Goal: Task Accomplishment & Management: Manage account settings

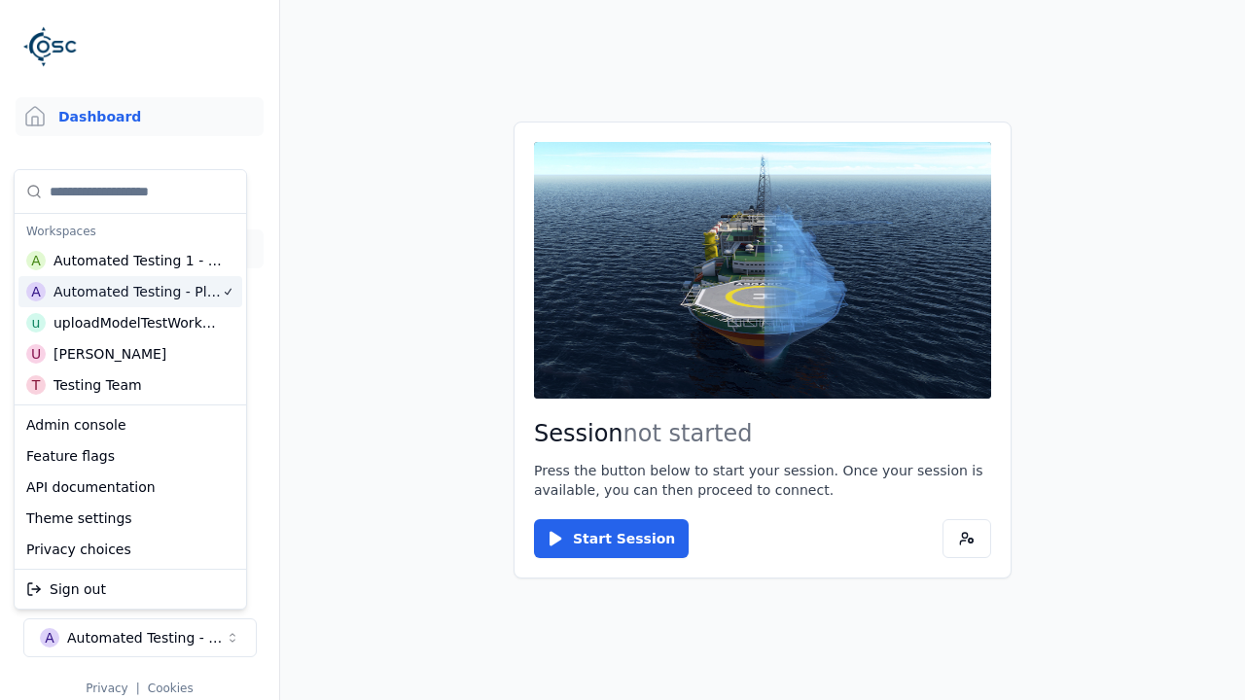
click at [131, 249] on link "Scenes" at bounding box center [140, 248] width 248 height 39
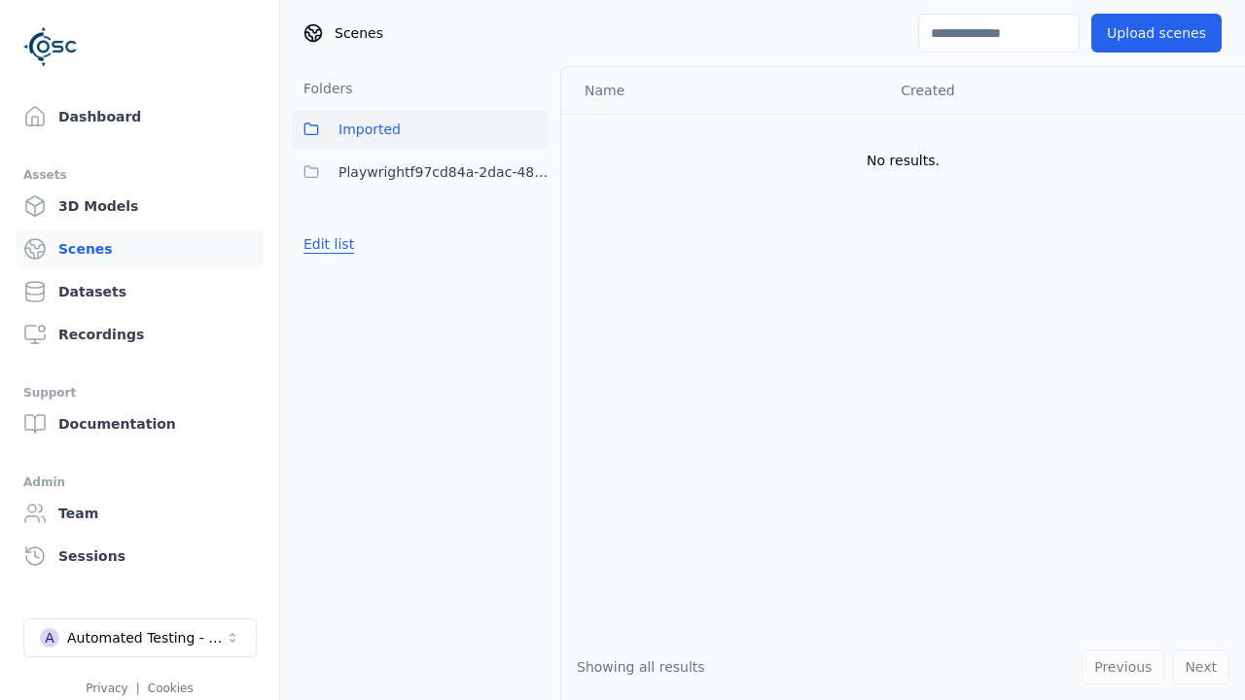
click at [326, 244] on button "Edit list" at bounding box center [329, 244] width 74 height 35
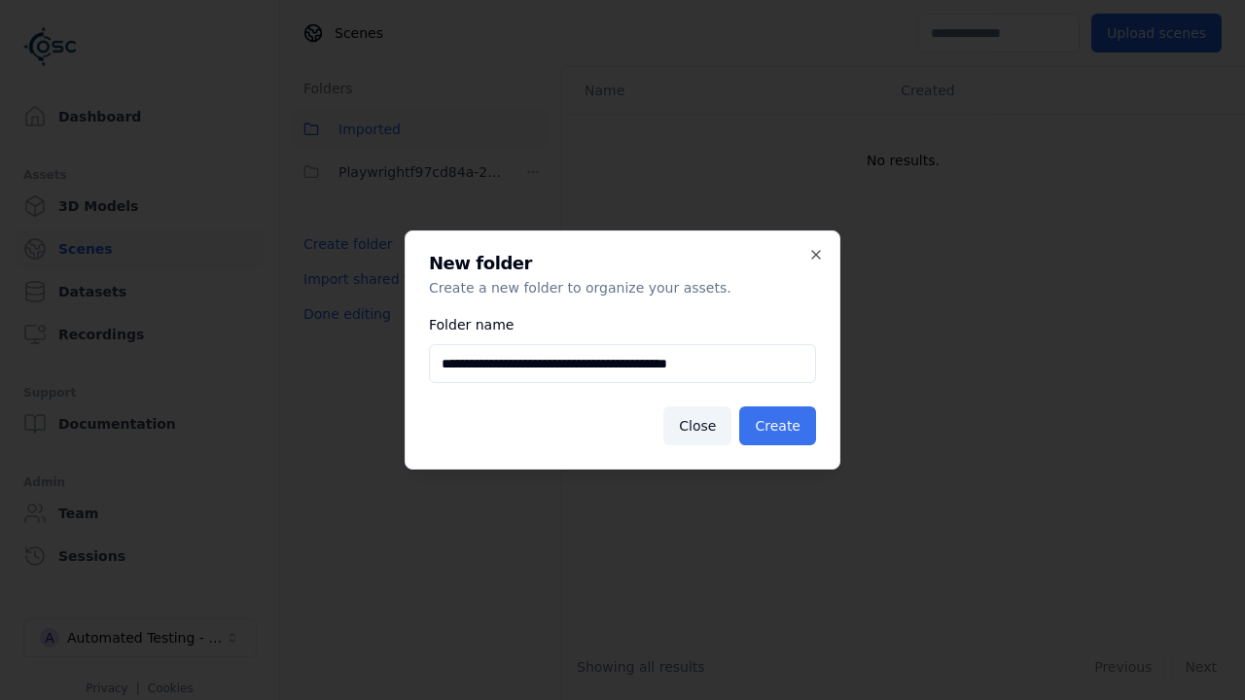
type input "**********"
click at [780, 426] on button "Create" at bounding box center [777, 425] width 77 height 39
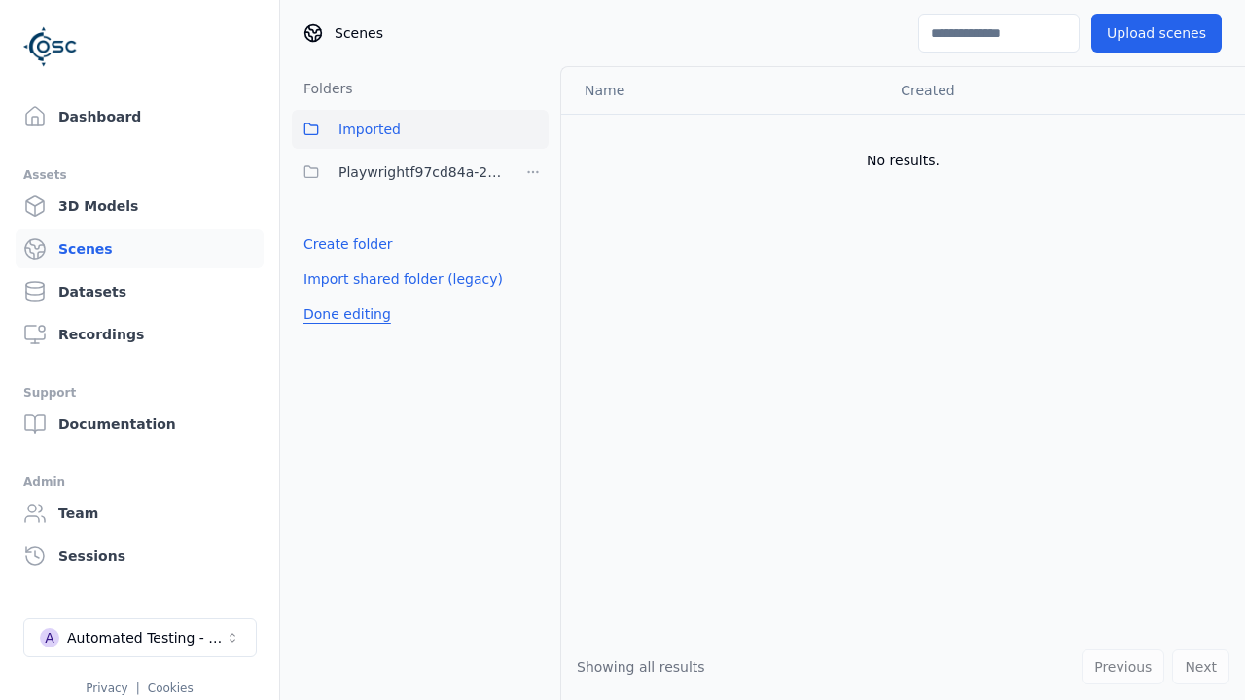
click at [343, 314] on button "Done editing" at bounding box center [347, 314] width 111 height 35
click at [326, 297] on button "Done editing" at bounding box center [347, 314] width 111 height 35
click at [533, 172] on html "Support Dashboard Assets 3D Models Scenes Datasets Recordings Support Documenta…" at bounding box center [622, 350] width 1245 height 700
click at [532, 273] on div "Rename" at bounding box center [540, 274] width 130 height 31
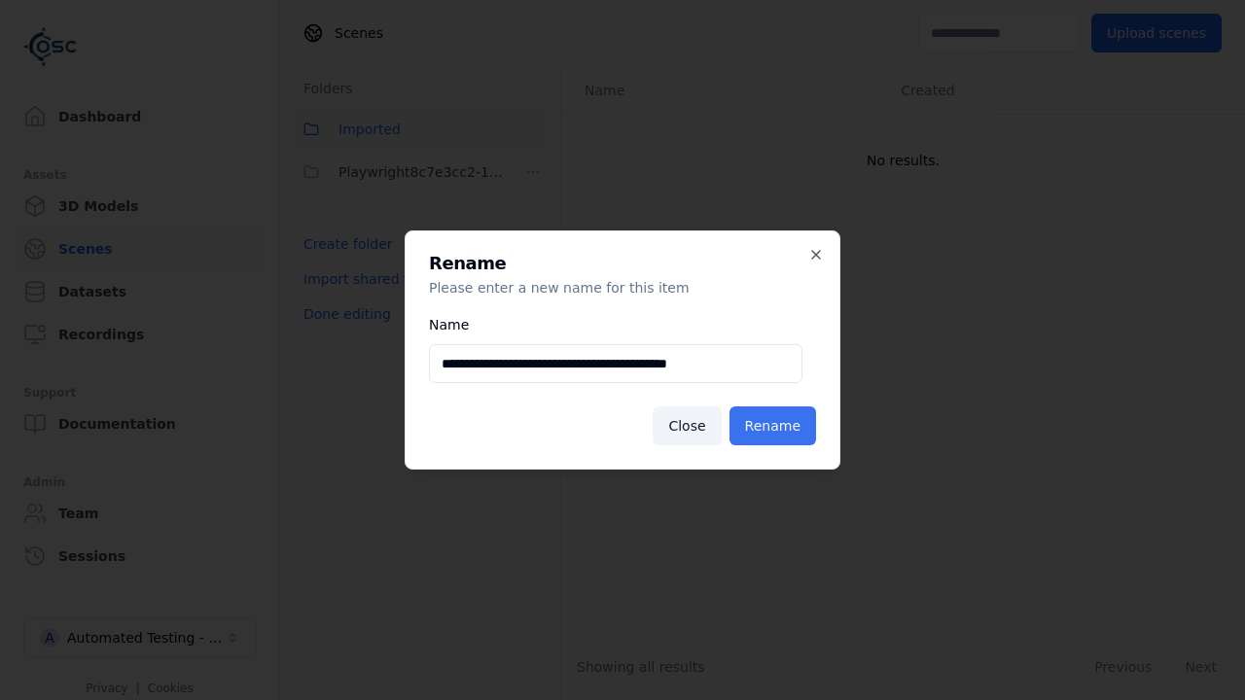
type input "**********"
click at [775, 426] on button "Rename" at bounding box center [772, 425] width 87 height 39
click at [343, 314] on button "Done editing" at bounding box center [347, 314] width 111 height 35
click at [326, 297] on button "Done editing" at bounding box center [347, 314] width 111 height 35
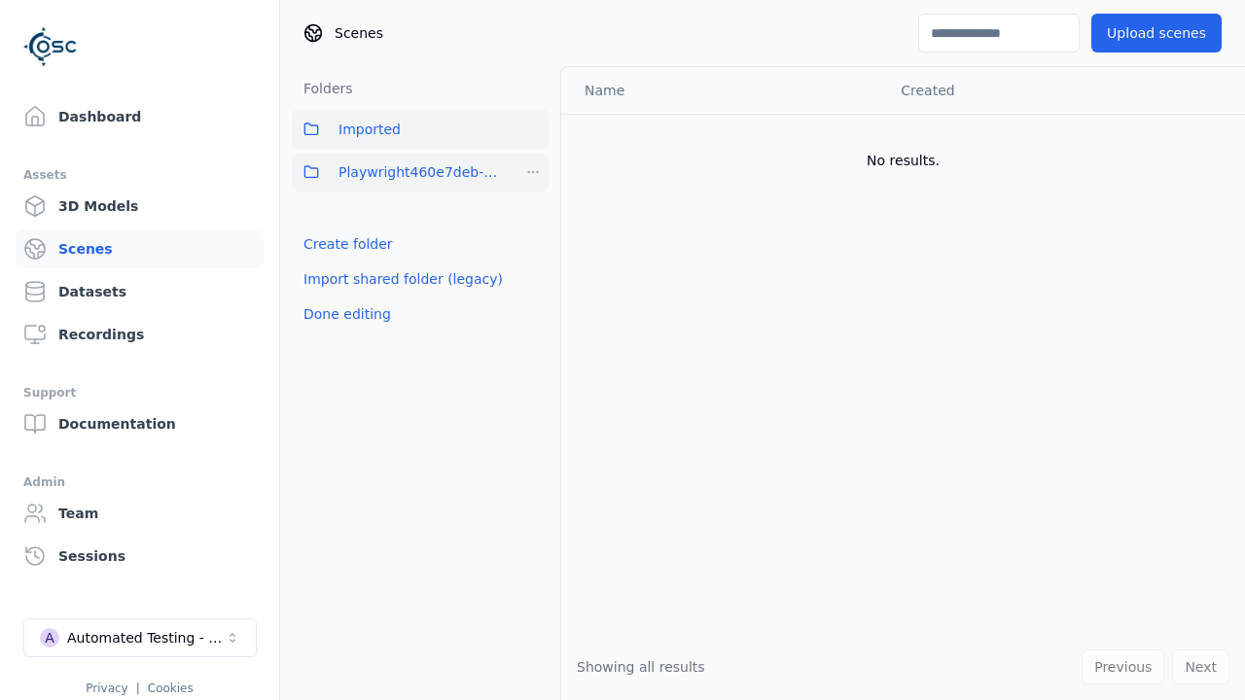
click at [533, 172] on html "Support Dashboard Assets 3D Models Scenes Datasets Recordings Support Documenta…" at bounding box center [622, 350] width 1245 height 700
click at [532, 304] on div "Delete" at bounding box center [540, 305] width 130 height 31
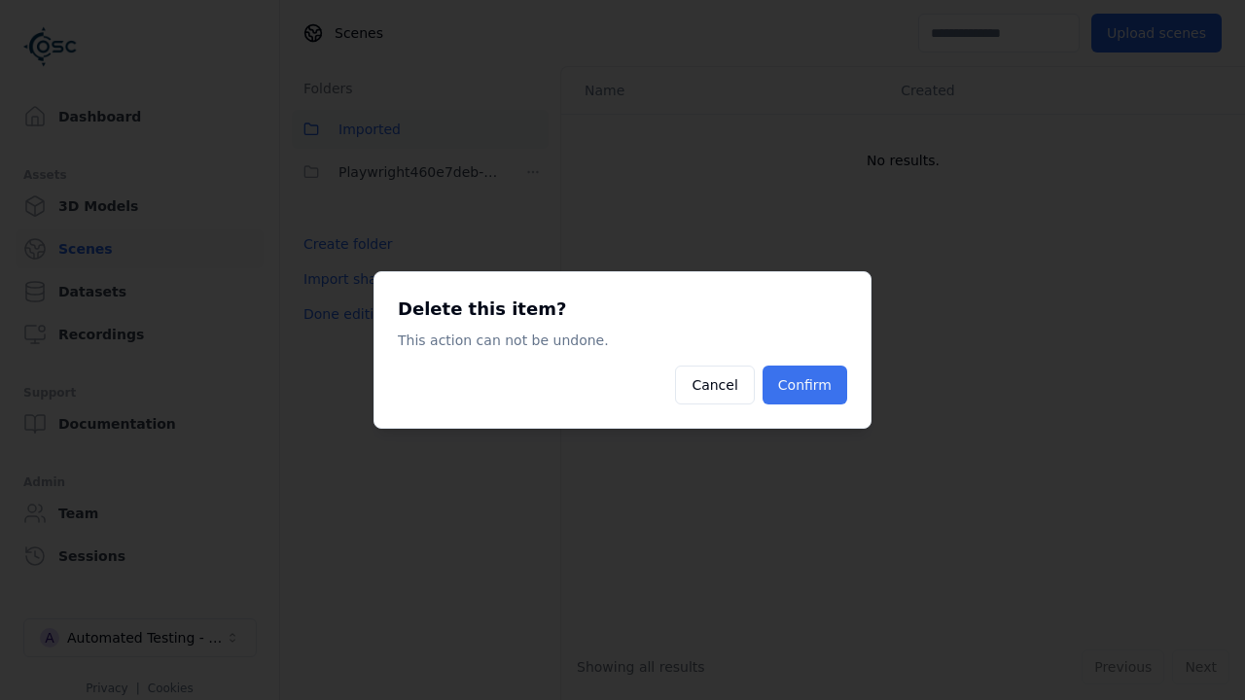
click at [806, 385] on button "Confirm" at bounding box center [804, 385] width 85 height 39
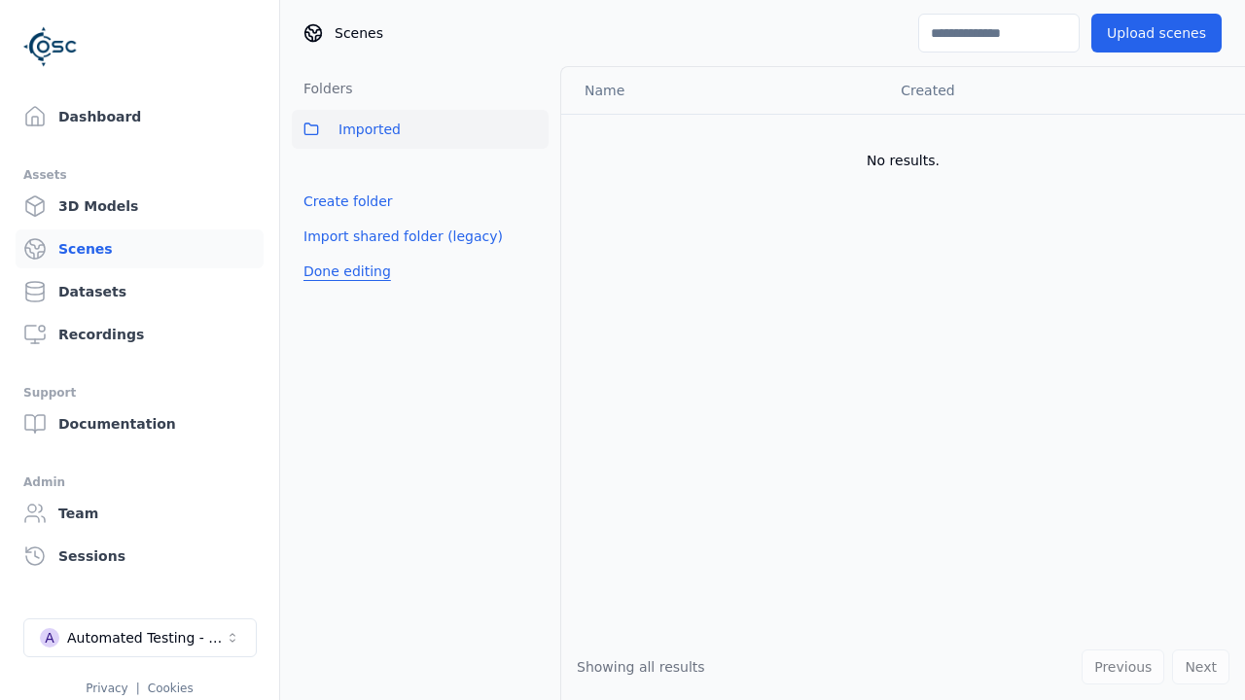
click at [343, 271] on button "Done editing" at bounding box center [347, 271] width 111 height 35
